Goal: Task Accomplishment & Management: Complete application form

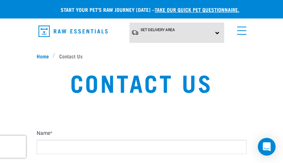
type input "bUyZYOXZ"
type input "[EMAIL_ADDRESS][DOMAIN_NAME]"
type input "kpOJZudurslhuLGl"
type input "lddxiLcgLbTSOFC"
type input "[EMAIL_ADDRESS][DOMAIN_NAME]"
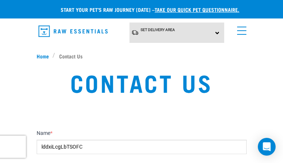
type input "BRvBCxSONfZVyKc"
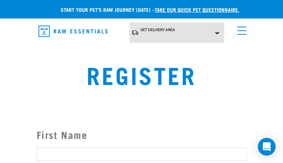
type input "QjQQlcVj"
type input "JwwiZUyFHvvZF"
type input "[EMAIL_ADDRESS][DOMAIN_NAME]"
checkbox input "false"
